Goal: Book appointment/travel/reservation

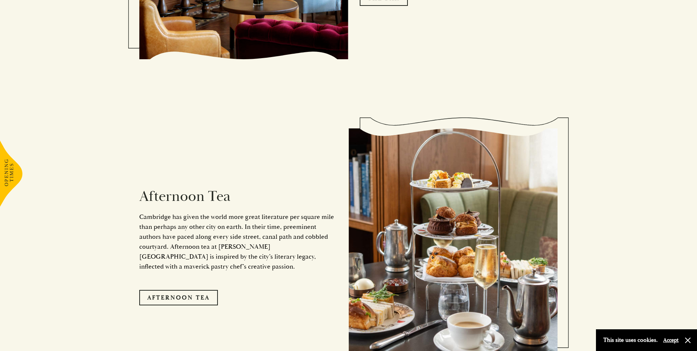
scroll to position [1176, 0]
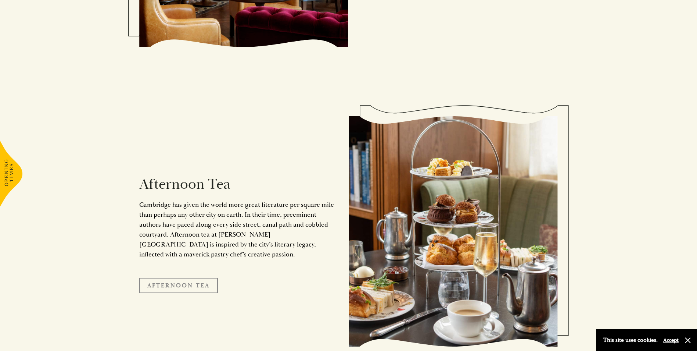
click at [200, 277] on link "Afternoon Tea" at bounding box center [178, 284] width 79 height 15
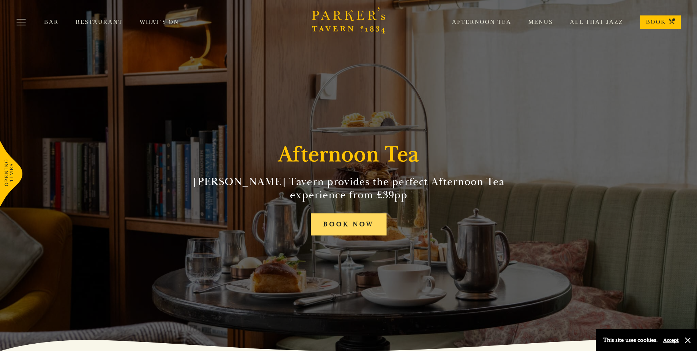
click at [336, 223] on link "BOOK NOW" at bounding box center [349, 224] width 76 height 22
click at [661, 19] on link "BOOK" at bounding box center [660, 21] width 41 height 13
click at [550, 20] on link "Menus" at bounding box center [533, 21] width 42 height 7
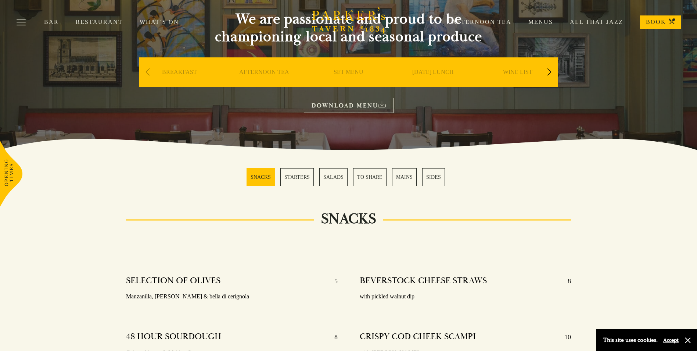
scroll to position [37, 0]
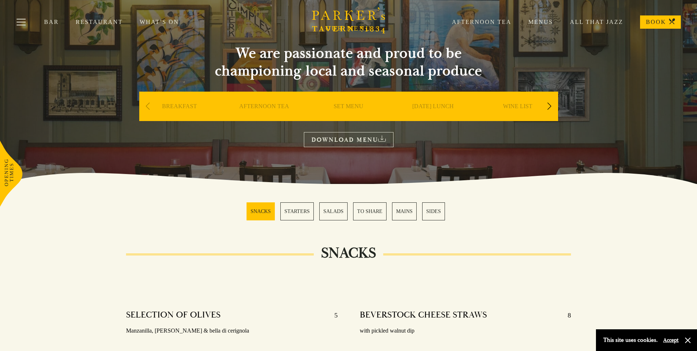
click at [347, 108] on link "SET MENU" at bounding box center [349, 117] width 30 height 29
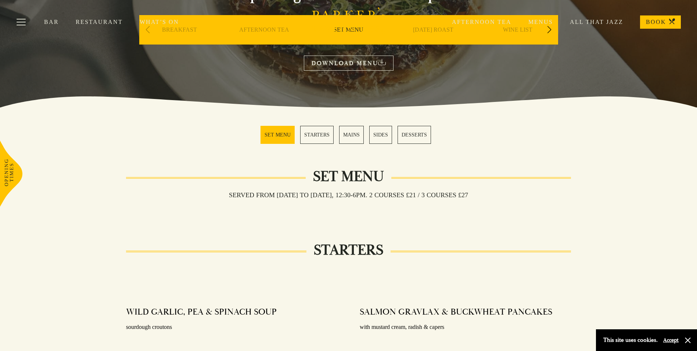
scroll to position [110, 0]
